Goal: Communication & Community: Answer question/provide support

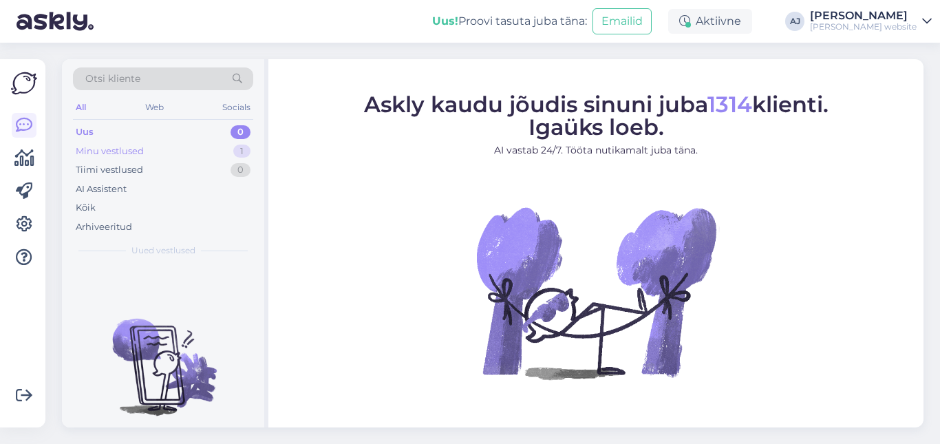
click at [117, 150] on div "Minu vestlused" at bounding box center [110, 151] width 68 height 14
click at [91, 129] on div "Uus" at bounding box center [84, 132] width 17 height 14
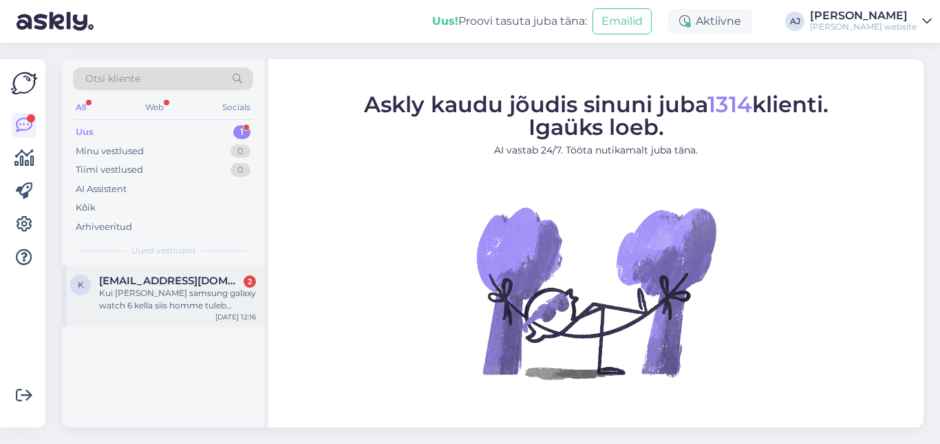
click at [136, 287] on div "Kui [PERSON_NAME] samsung galaxy watch 6 kella siis homme tuleb [PERSON_NAME]?" at bounding box center [177, 299] width 157 height 25
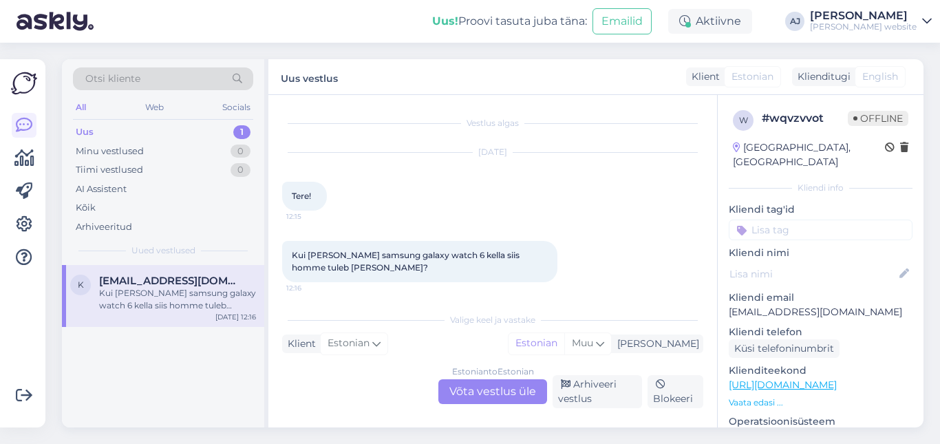
scroll to position [4, 0]
click at [477, 391] on div "Estonian to Estonian Võta vestlus üle" at bounding box center [492, 391] width 109 height 25
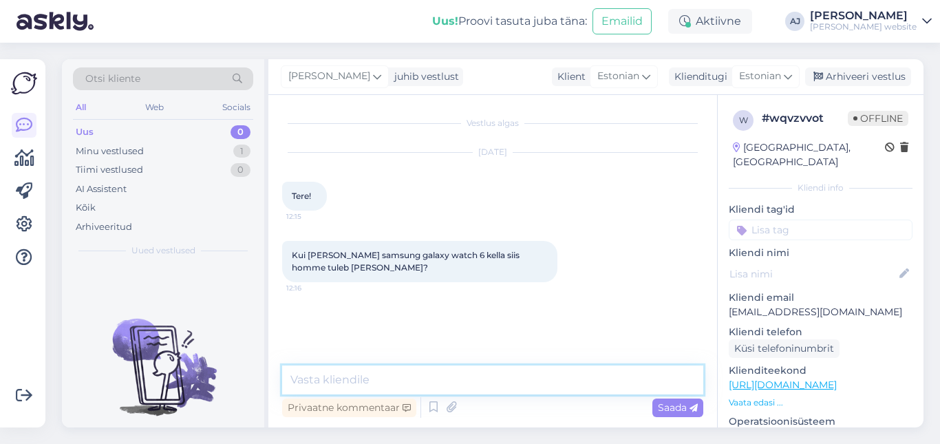
click at [316, 383] on textarea at bounding box center [492, 379] width 421 height 29
type textarea "Tere"
click at [673, 407] on span "Saada" at bounding box center [678, 407] width 40 height 12
click at [339, 374] on textarea at bounding box center [492, 379] width 421 height 29
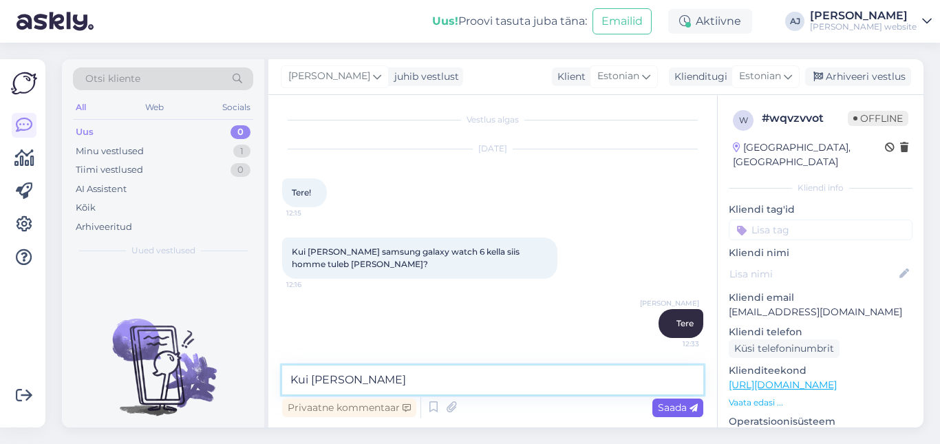
type textarea "Kui [PERSON_NAME]"
click at [673, 401] on span "Saada" at bounding box center [678, 407] width 40 height 12
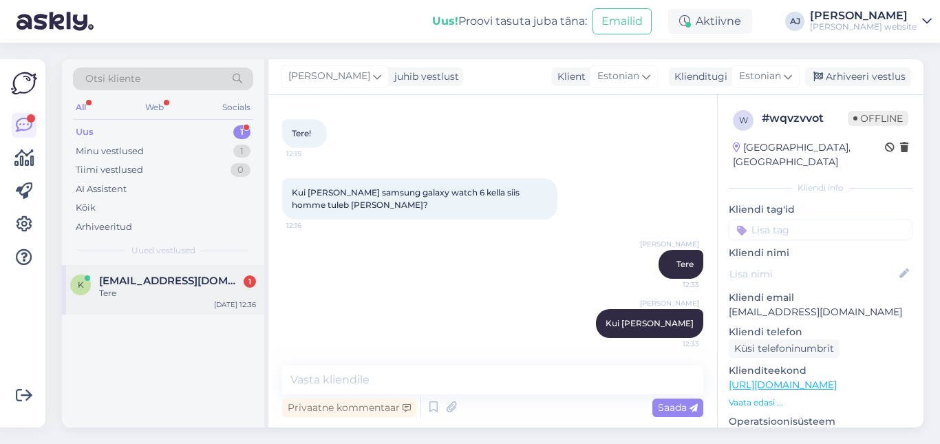
click at [120, 278] on span "[EMAIL_ADDRESS][DOMAIN_NAME]" at bounding box center [170, 281] width 143 height 12
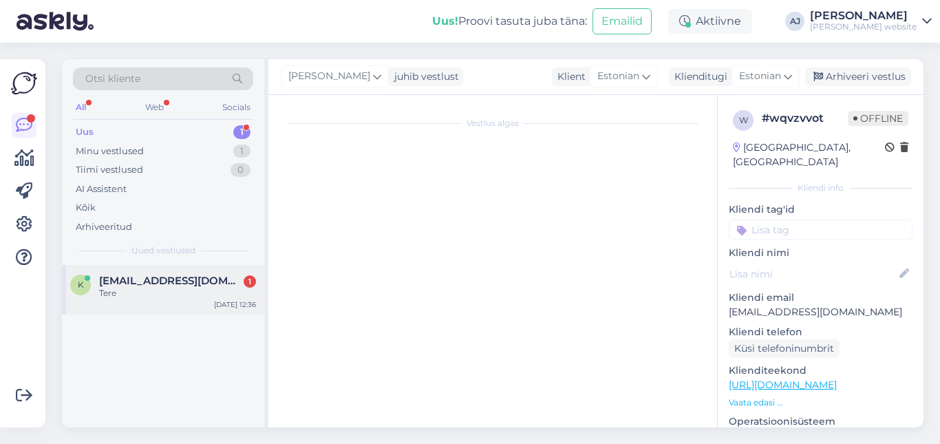
scroll to position [0, 0]
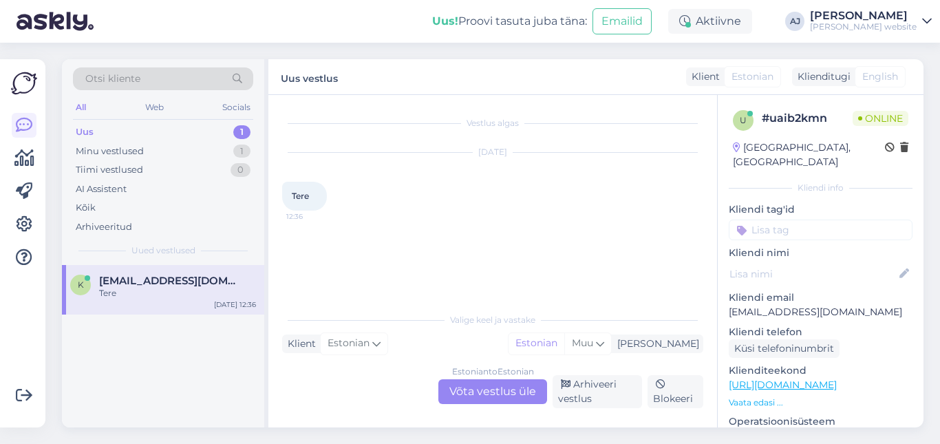
click at [491, 393] on div "Estonian to Estonian Võta vestlus üle" at bounding box center [492, 391] width 109 height 25
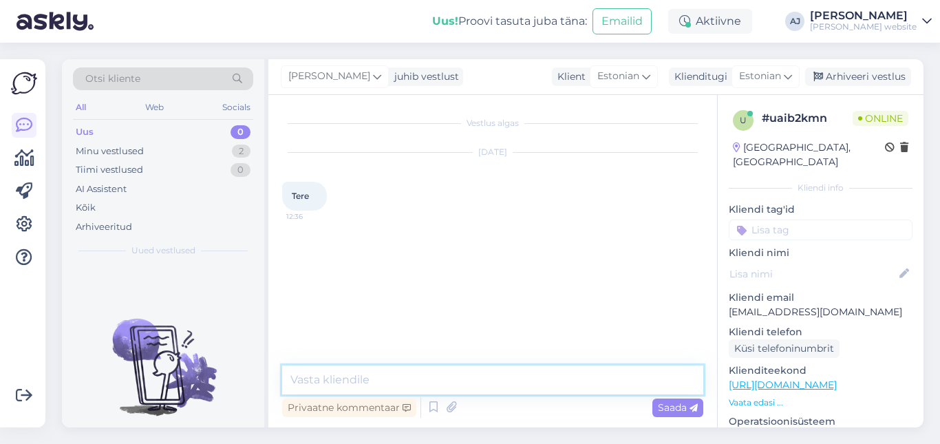
click at [323, 378] on textarea at bounding box center [492, 379] width 421 height 29
click at [118, 151] on div "Minu vestlused" at bounding box center [110, 151] width 68 height 14
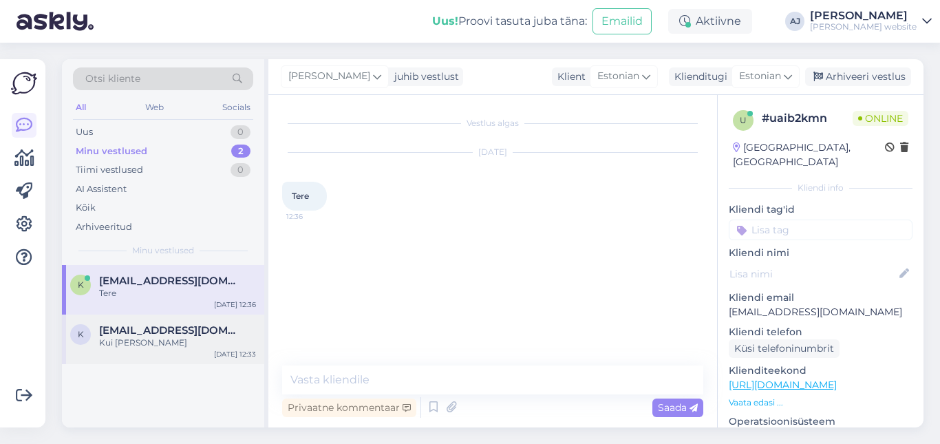
click at [141, 328] on span "[EMAIL_ADDRESS][DOMAIN_NAME]" at bounding box center [170, 330] width 143 height 12
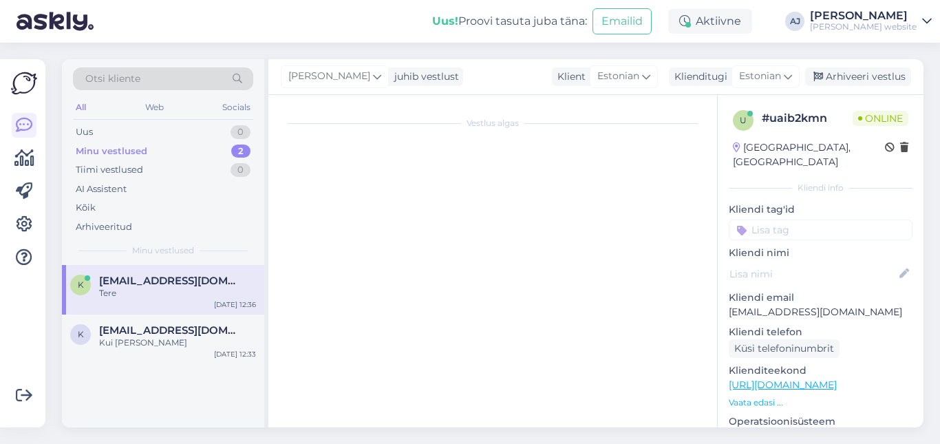
scroll to position [63, 0]
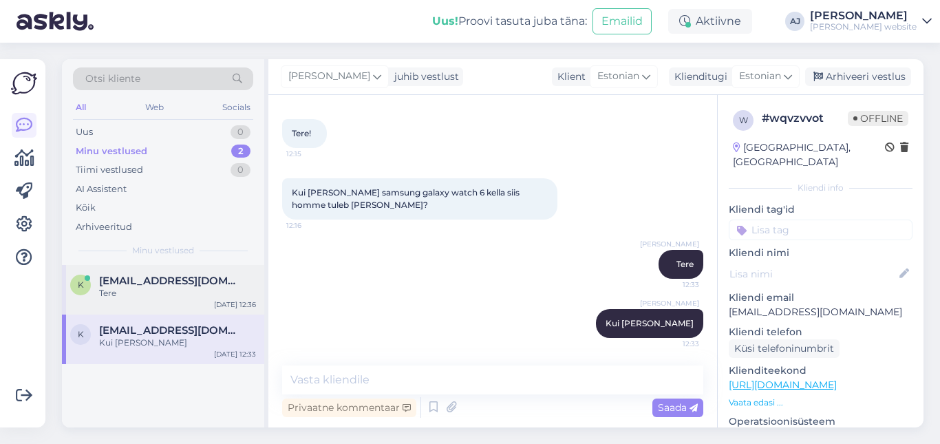
drag, startPoint x: 135, startPoint y: 283, endPoint x: 197, endPoint y: 283, distance: 61.9
click at [136, 283] on span "[EMAIL_ADDRESS][DOMAIN_NAME]" at bounding box center [170, 281] width 143 height 12
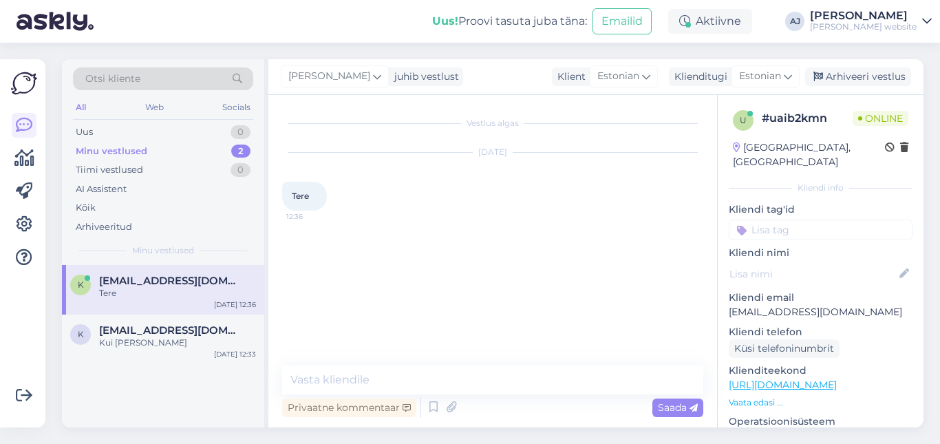
scroll to position [0, 0]
click at [347, 383] on textarea at bounding box center [492, 379] width 421 height 29
type textarea "Tere"
click at [678, 405] on span "Saada" at bounding box center [678, 407] width 40 height 12
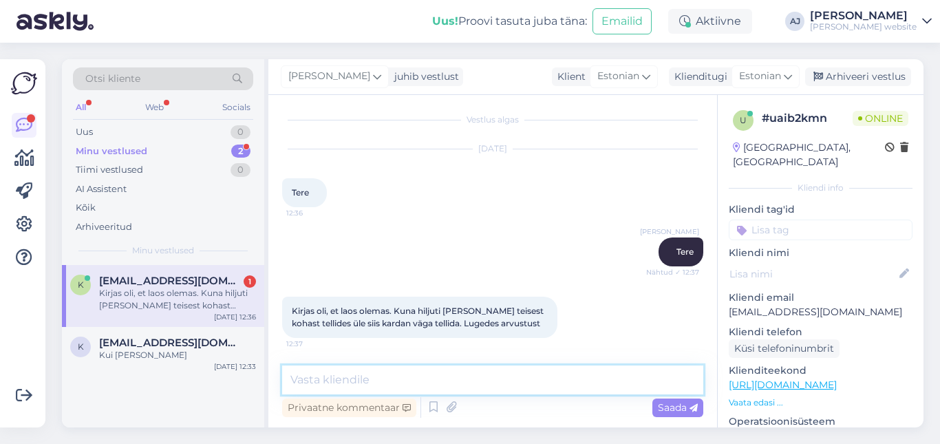
click at [321, 377] on textarea at bounding box center [492, 379] width 421 height 29
type textarea "Mis see teine koht siis oli? :)"
click at [665, 406] on span "Saada" at bounding box center [678, 407] width 40 height 12
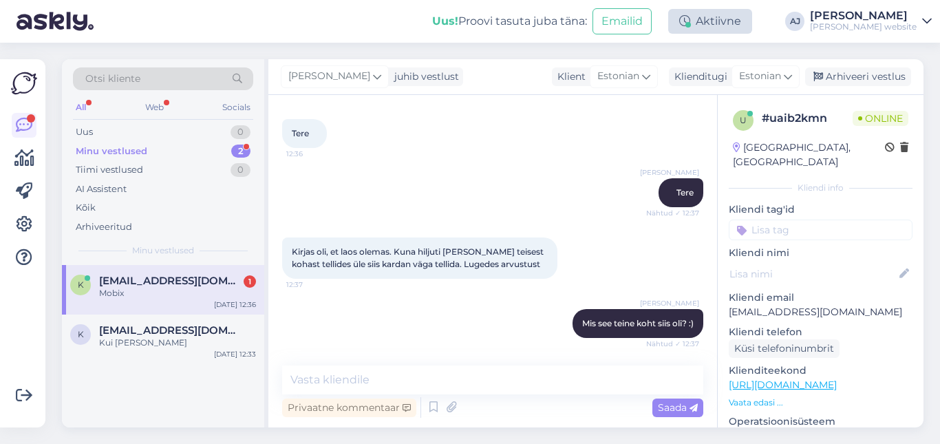
scroll to position [122, 0]
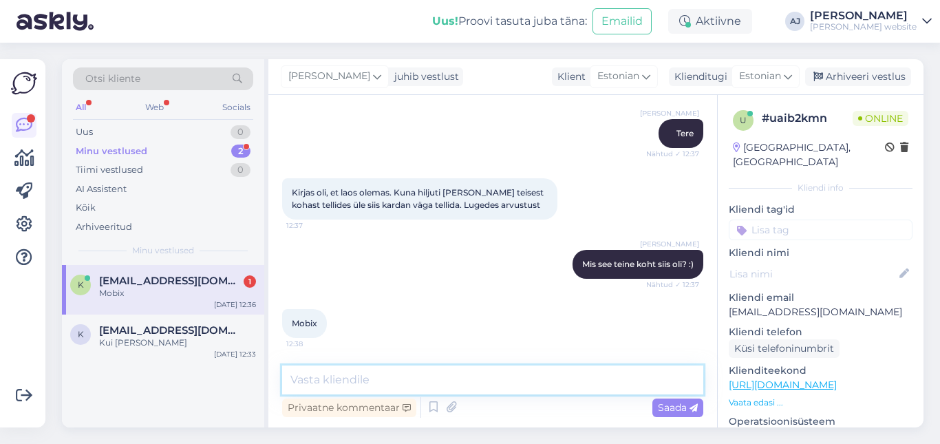
click at [310, 369] on textarea at bounding box center [492, 379] width 421 height 29
type textarea ":) :)"
click at [663, 407] on span "Saada" at bounding box center [678, 407] width 40 height 12
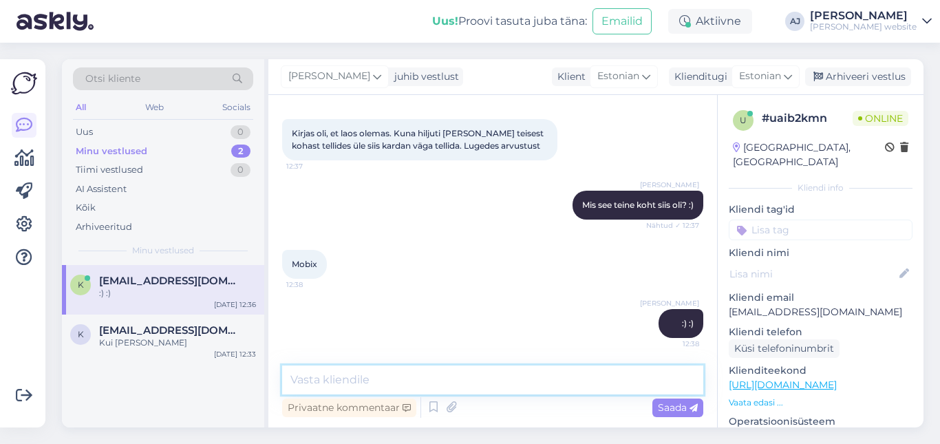
click at [305, 376] on textarea at bounding box center [492, 379] width 421 height 29
type textarea "Siis on arusaadav"
click at [652, 405] on div "Saada" at bounding box center [677, 407] width 51 height 19
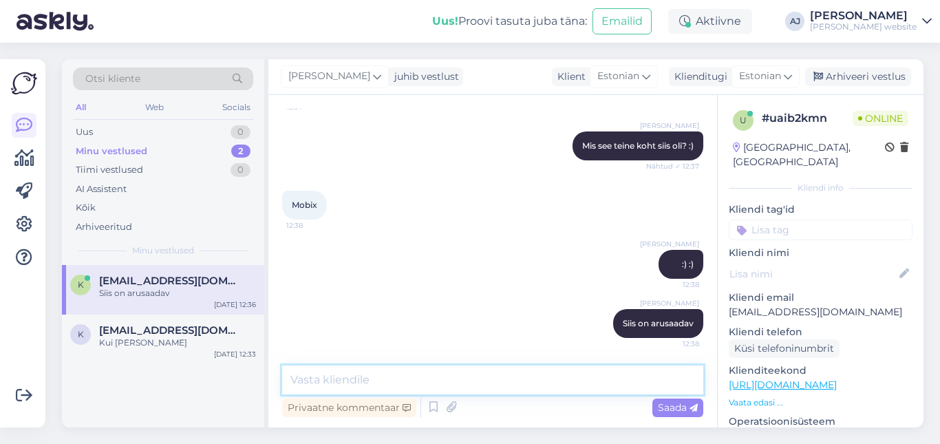
click at [319, 382] on textarea at bounding box center [492, 379] width 421 height 29
type textarea "Meil on ikka [PERSON_NAME] [GEOGRAPHIC_DATA]"
click at [673, 407] on span "Saada" at bounding box center [678, 407] width 40 height 12
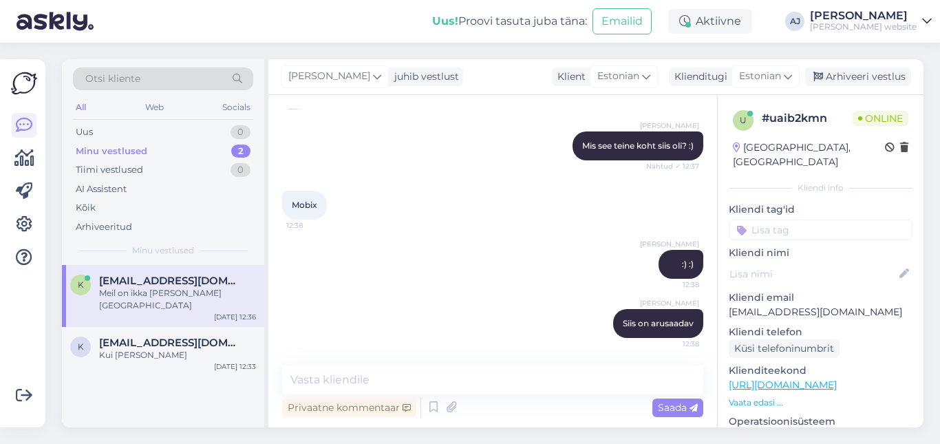
scroll to position [299, 0]
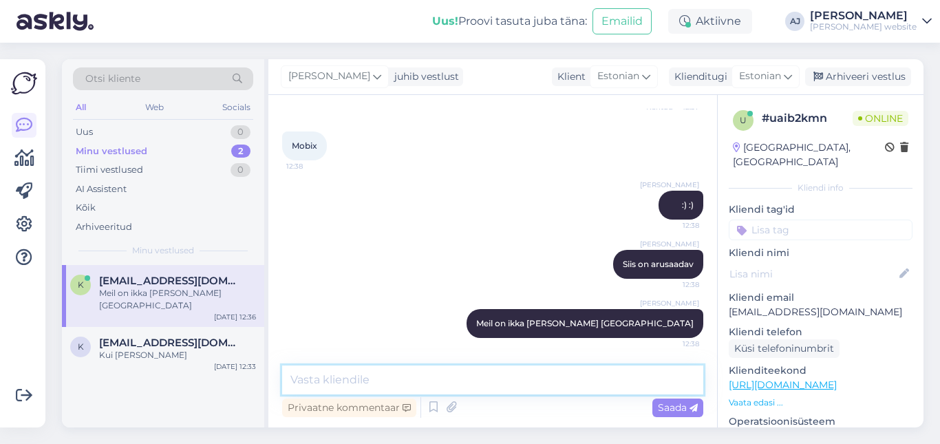
click at [301, 377] on textarea at bounding box center [492, 379] width 421 height 29
type textarea "Saadke palun täpne tootekood?"
click at [672, 404] on span "Saada" at bounding box center [678, 407] width 40 height 12
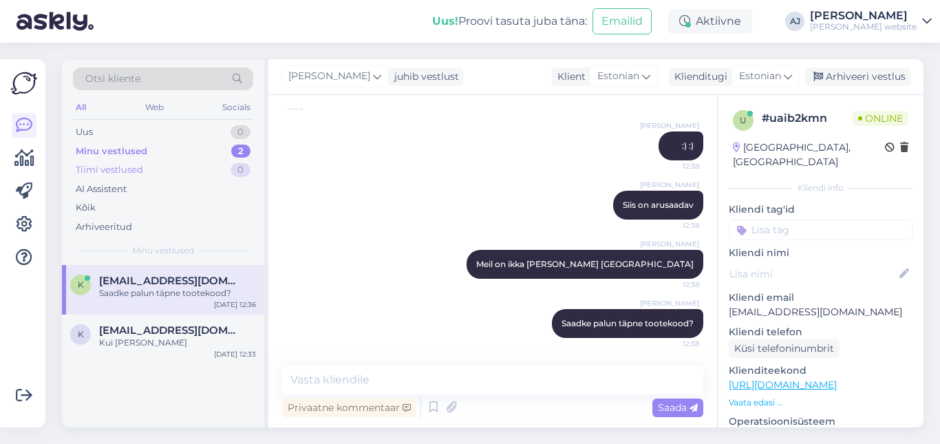
click at [109, 160] on div "Tiimi vestlused 0" at bounding box center [163, 169] width 180 height 19
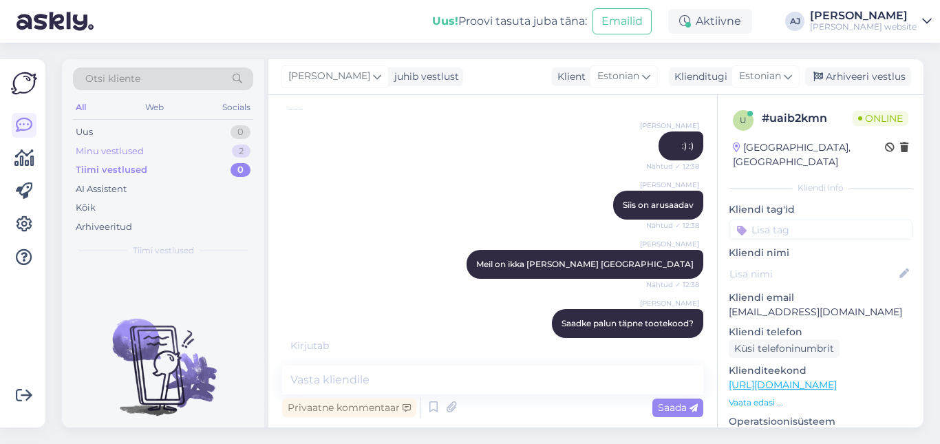
click at [115, 151] on div "Minu vestlused" at bounding box center [110, 151] width 68 height 14
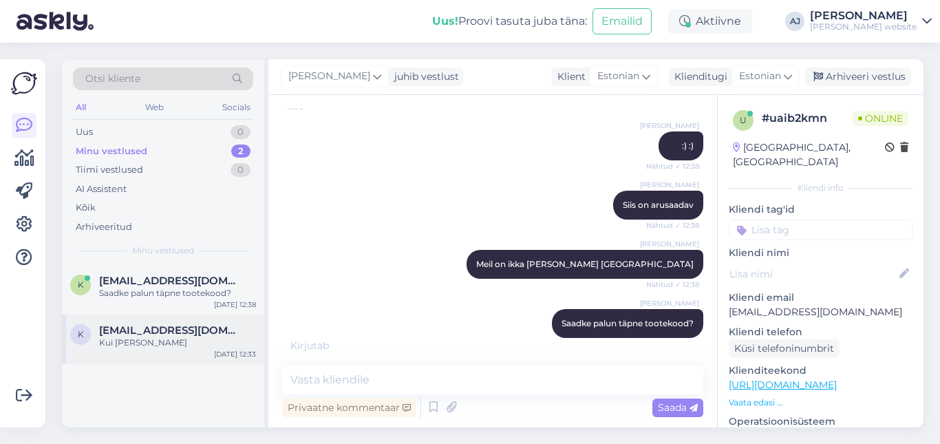
click at [122, 335] on span "[EMAIL_ADDRESS][DOMAIN_NAME]" at bounding box center [170, 330] width 143 height 12
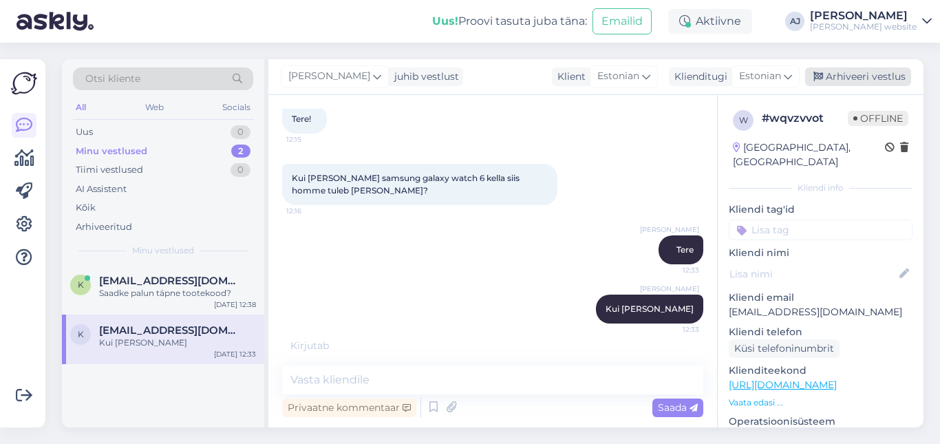
click at [849, 80] on div "Arhiveeri vestlus" at bounding box center [858, 76] width 106 height 19
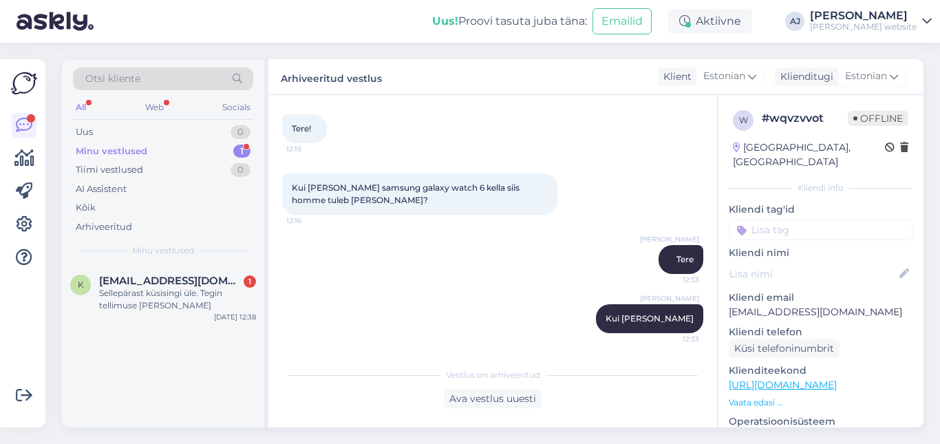
scroll to position [67, 0]
click at [171, 302] on div "Sellepärast küsisingi üle. Tegin tellimuse [PERSON_NAME]" at bounding box center [177, 299] width 157 height 25
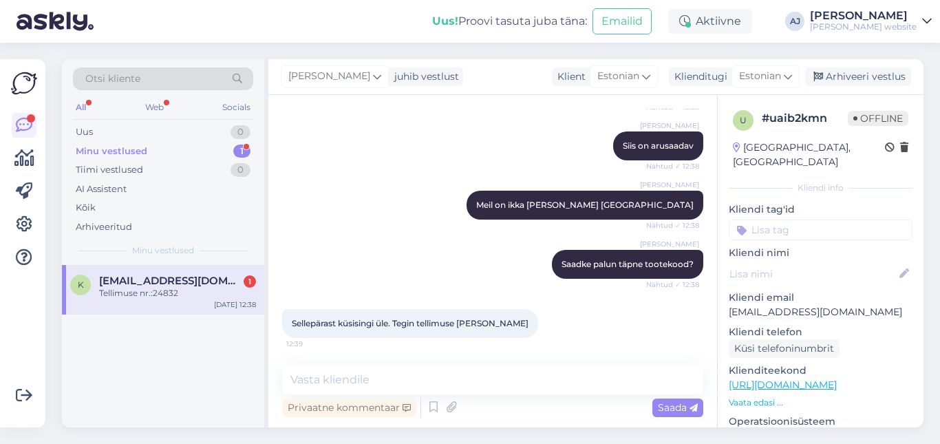
scroll to position [477, 0]
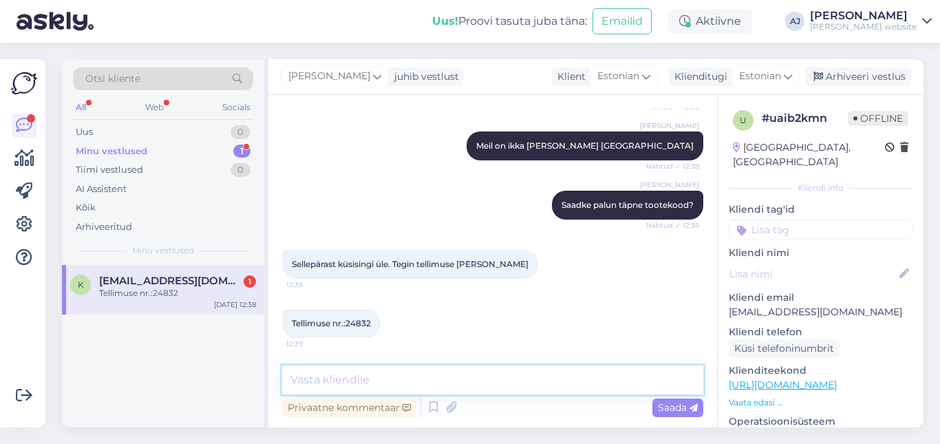
click at [312, 374] on textarea at bounding box center [492, 379] width 421 height 29
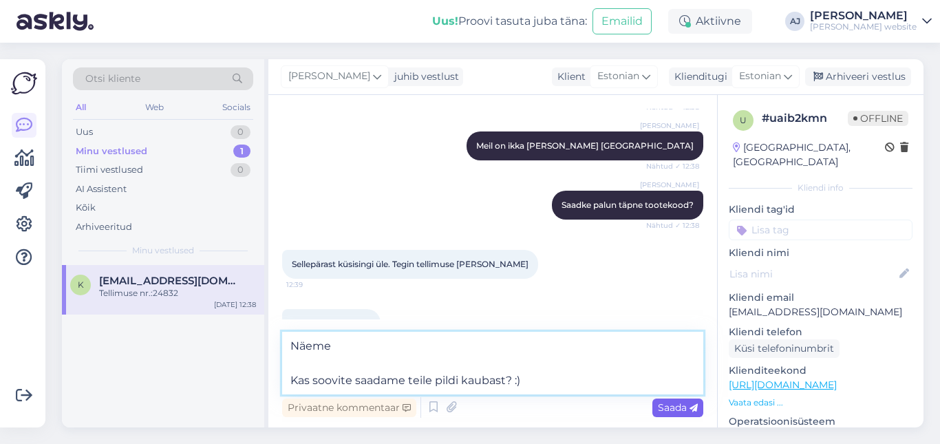
type textarea "Näeme Kas soovite saadame teile pildi kaubast? :)"
click at [676, 400] on div "Saada" at bounding box center [677, 407] width 51 height 19
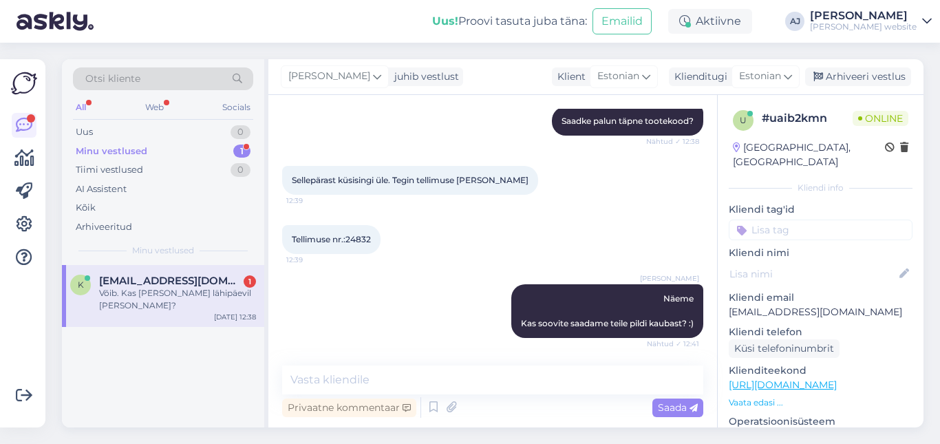
scroll to position [620, 0]
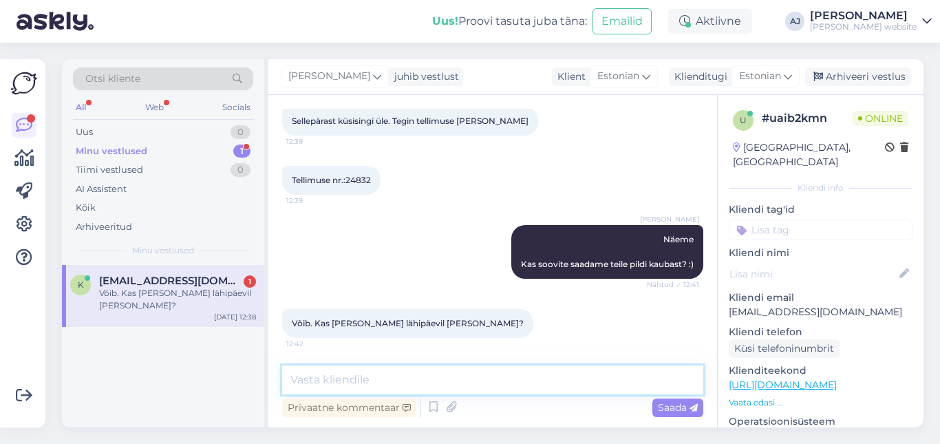
click at [316, 378] on textarea at bounding box center [492, 379] width 421 height 29
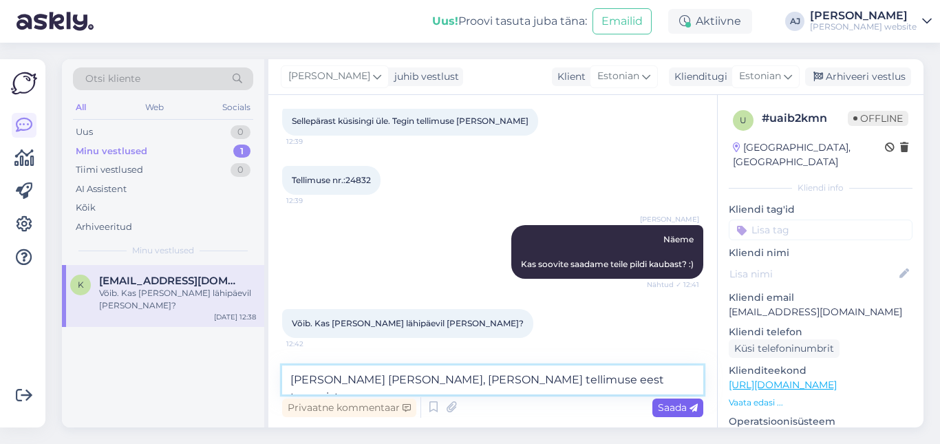
type textarea "[PERSON_NAME] [PERSON_NAME], [PERSON_NAME] tellimuse eest tasumist"
click at [659, 403] on span "Saada" at bounding box center [678, 407] width 40 height 12
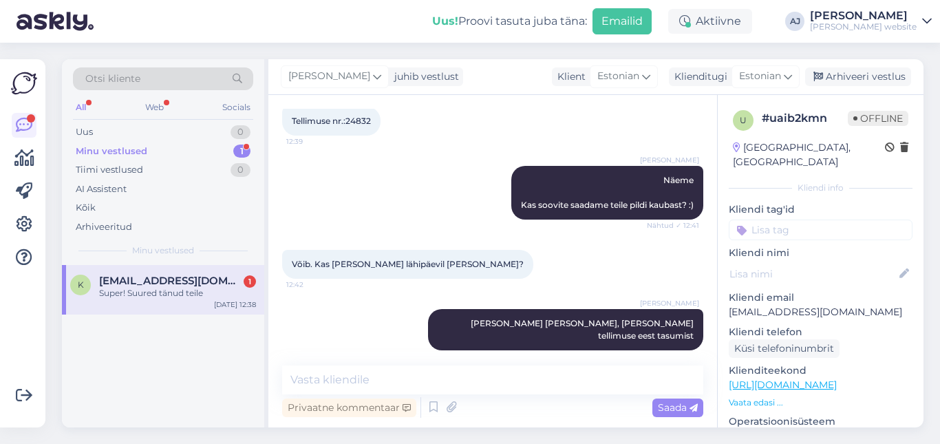
scroll to position [912, 0]
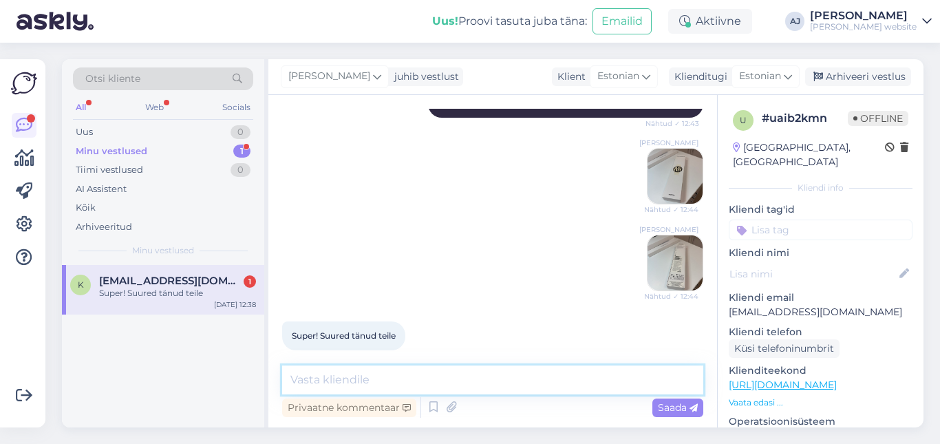
click at [293, 376] on textarea at bounding box center [492, 379] width 421 height 29
type textarea "Võtke heaks :)"
click at [676, 405] on span "Saada" at bounding box center [678, 407] width 40 height 12
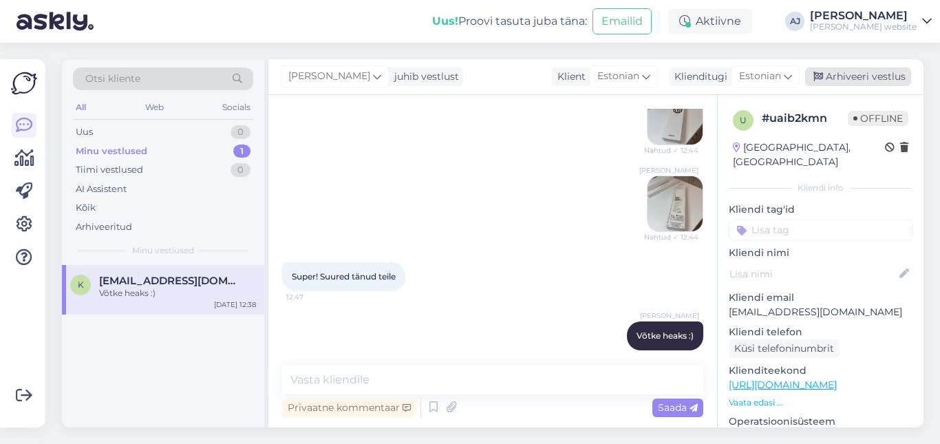
click at [848, 78] on div "Arhiveeri vestlus" at bounding box center [858, 76] width 106 height 19
